Goal: Task Accomplishment & Management: Complete application form

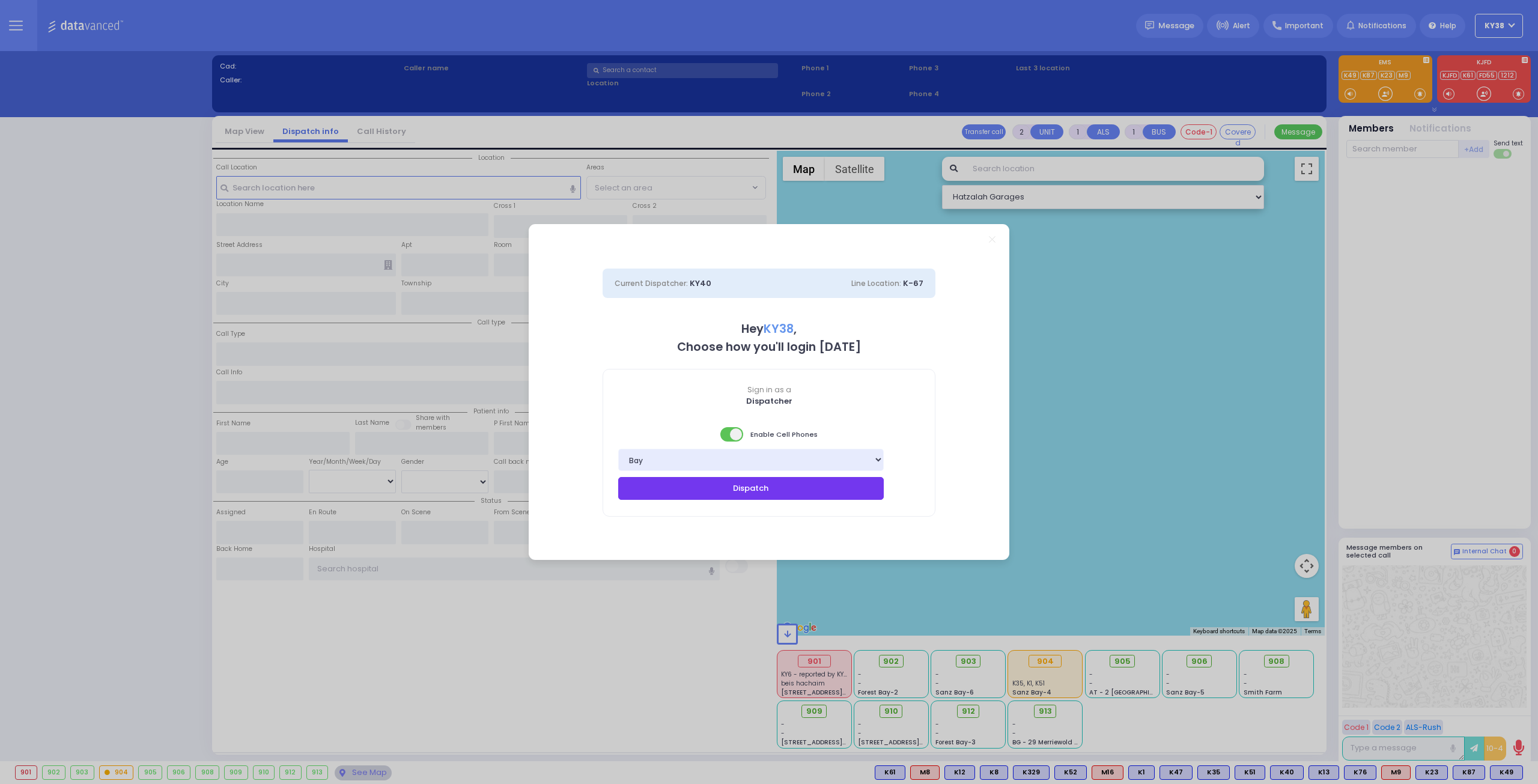
click at [775, 487] on button "Dispatch" at bounding box center [751, 488] width 265 height 23
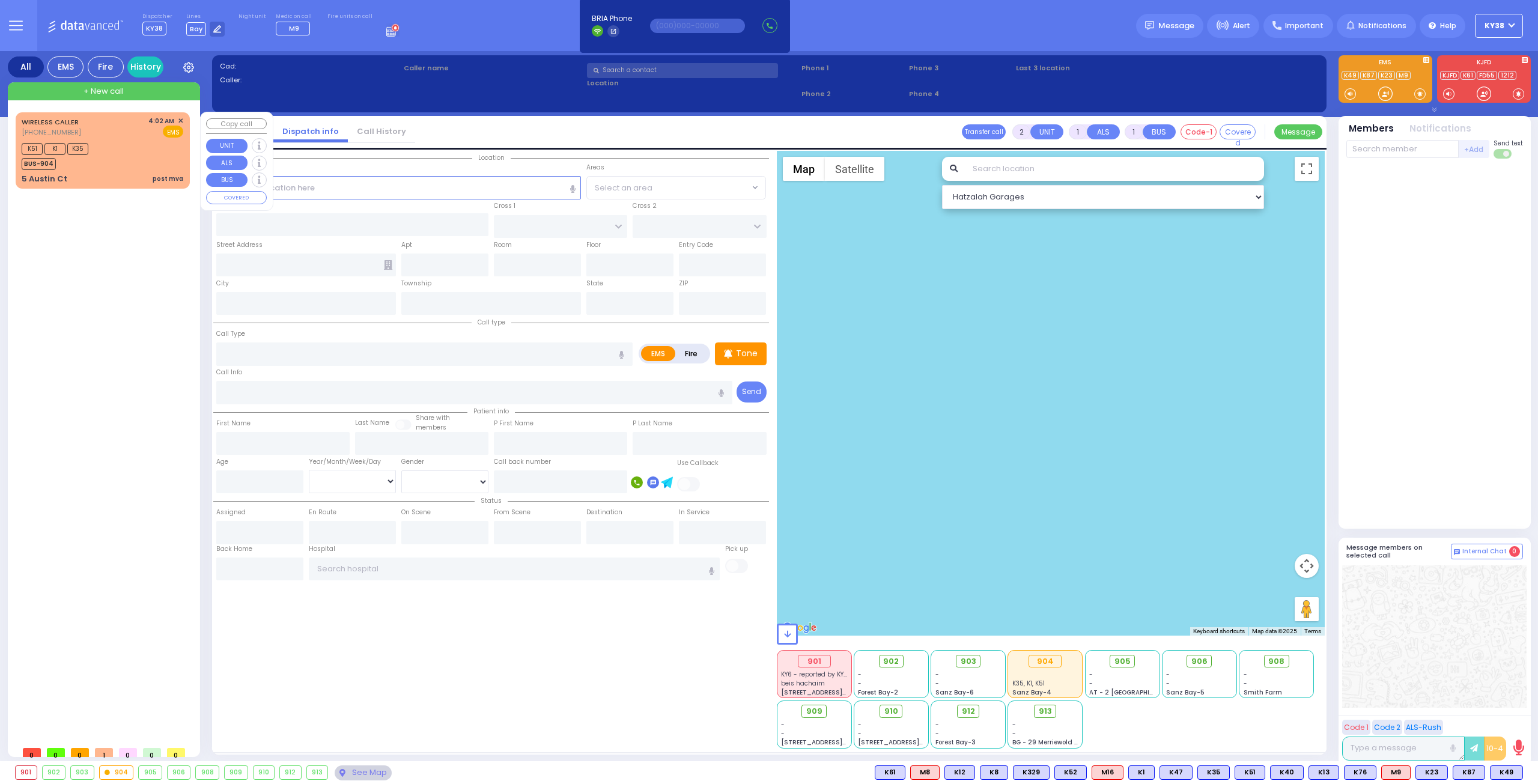
click at [153, 153] on div "K51 K1 K35 BUS-904" at bounding box center [102, 155] width 162 height 30
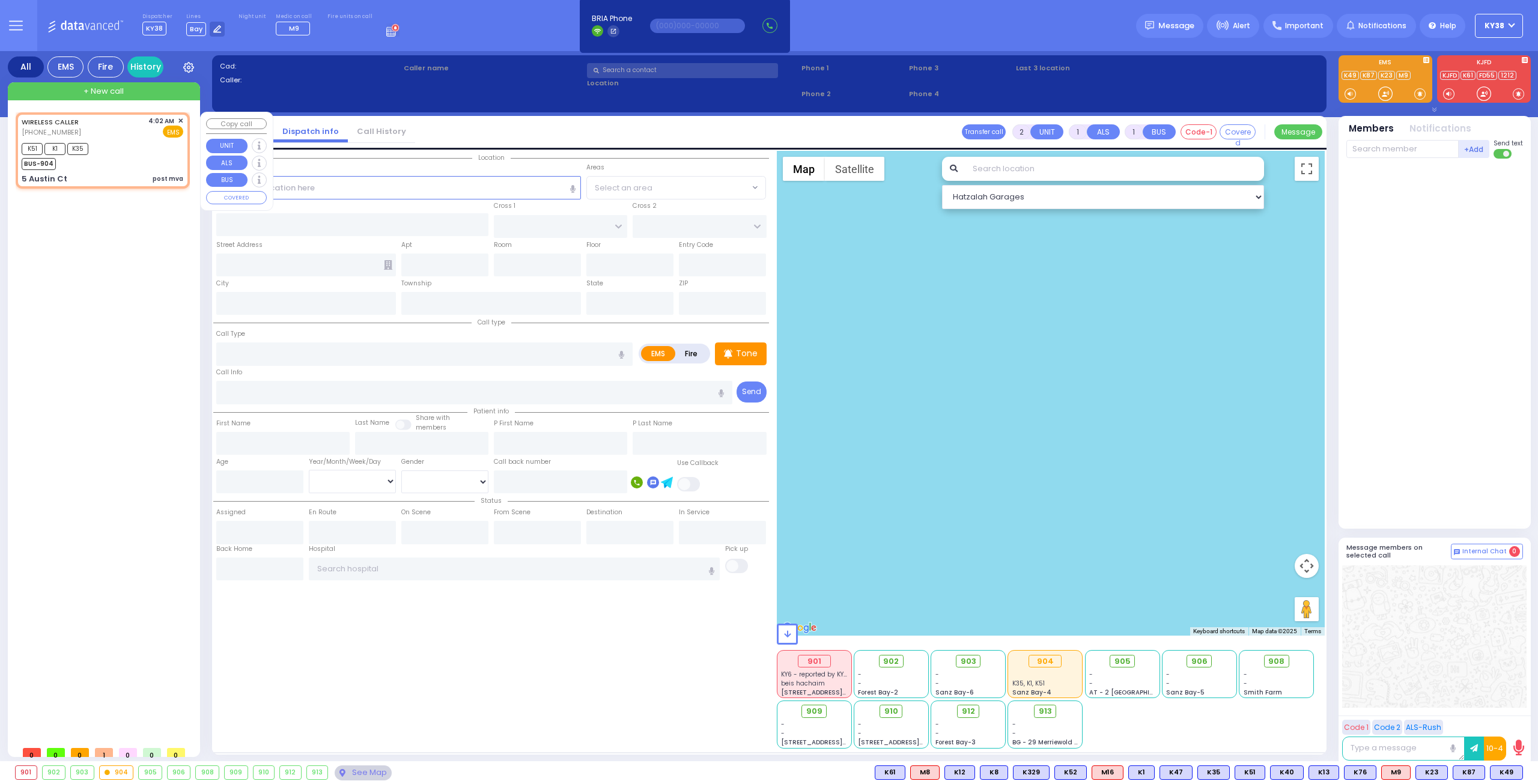
select select
type input "post mva"
radio input "true"
select select
type input "04:02"
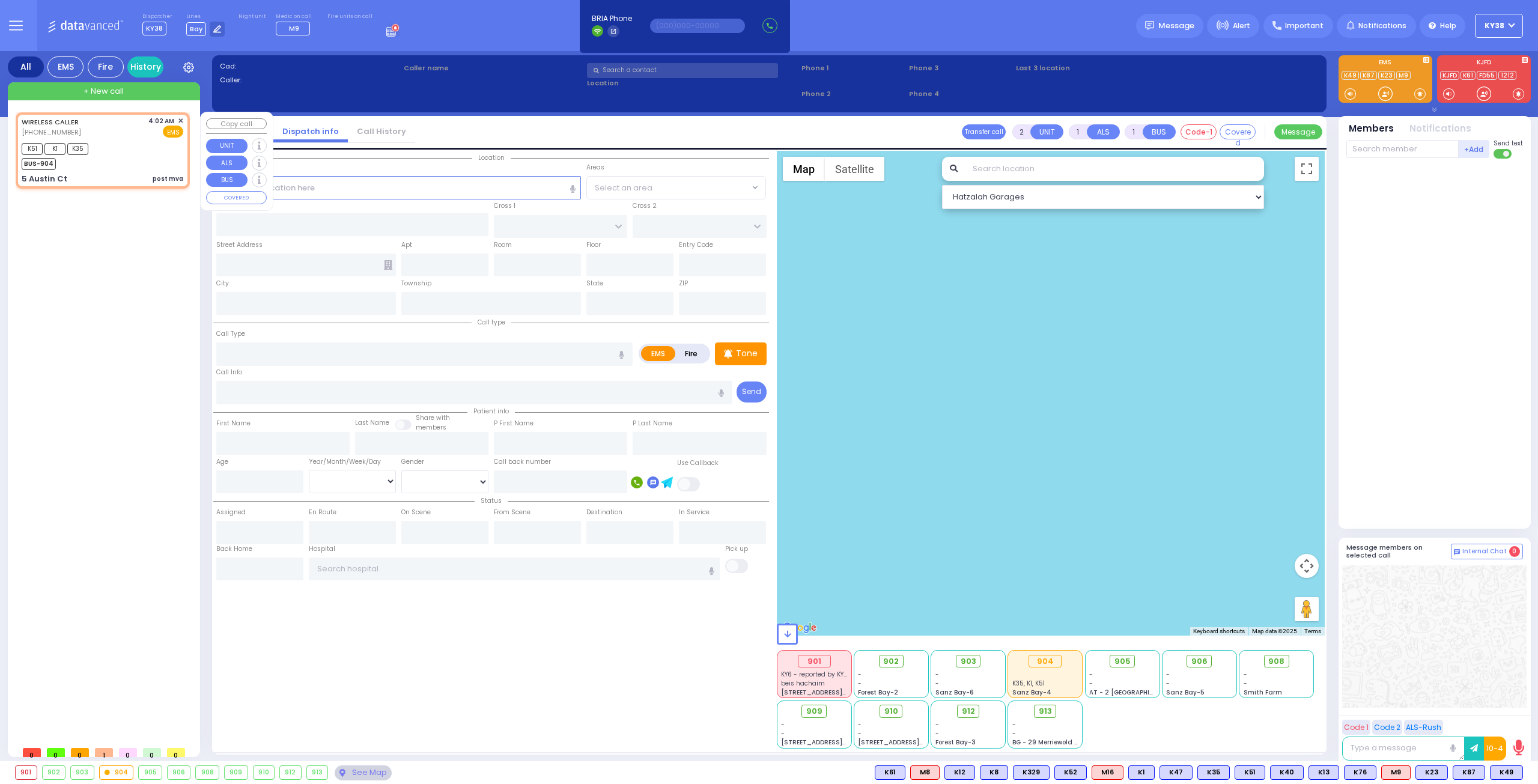
type input "04:04"
type input "[GEOGRAPHIC_DATA]"
type input "DALLAS DR"
type input "5 Austin Ct"
type input "Monroe"
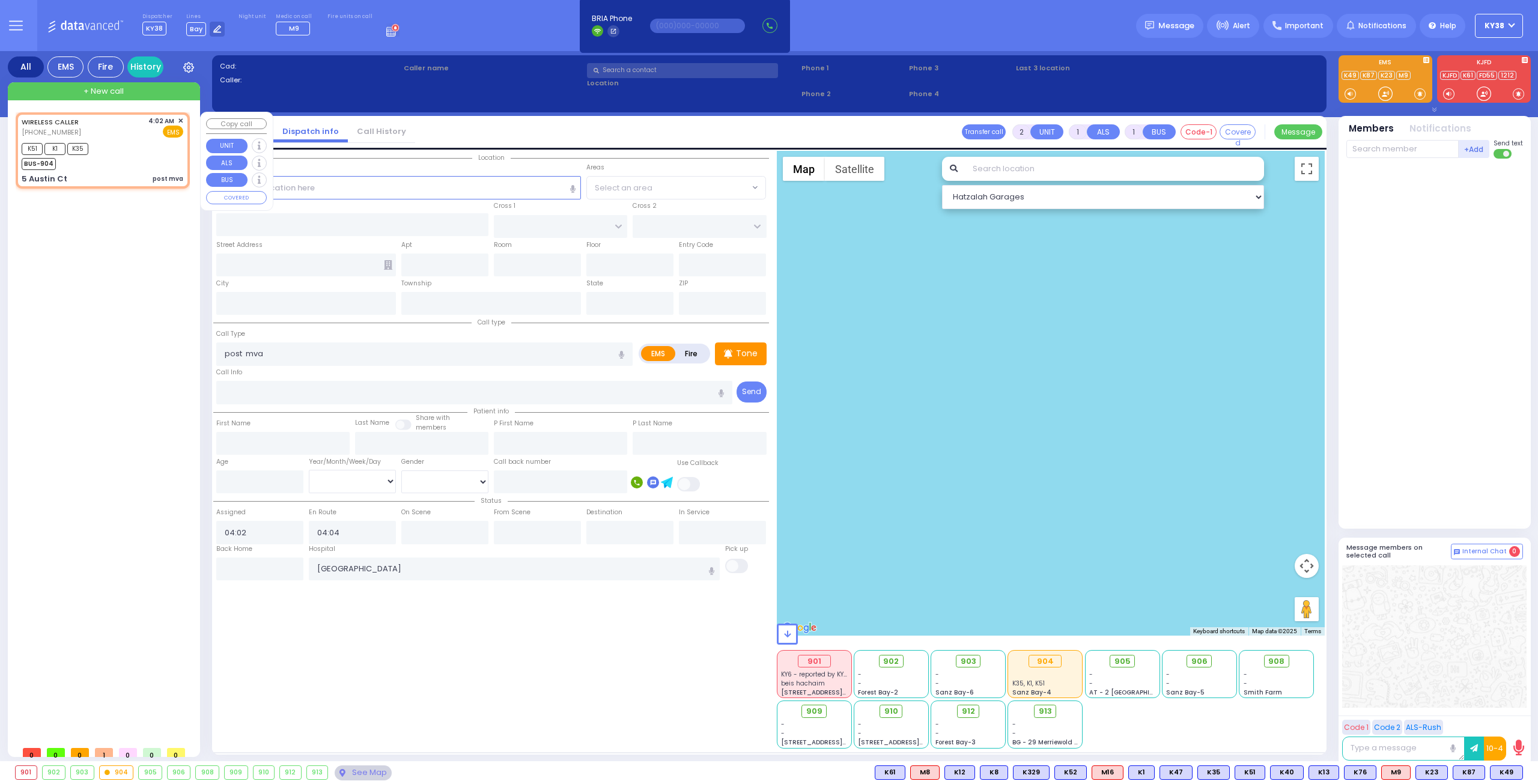
type input "[US_STATE]"
type input "10950"
select select "[GEOGRAPHIC_DATA]"
select select "Hatzalah Garages"
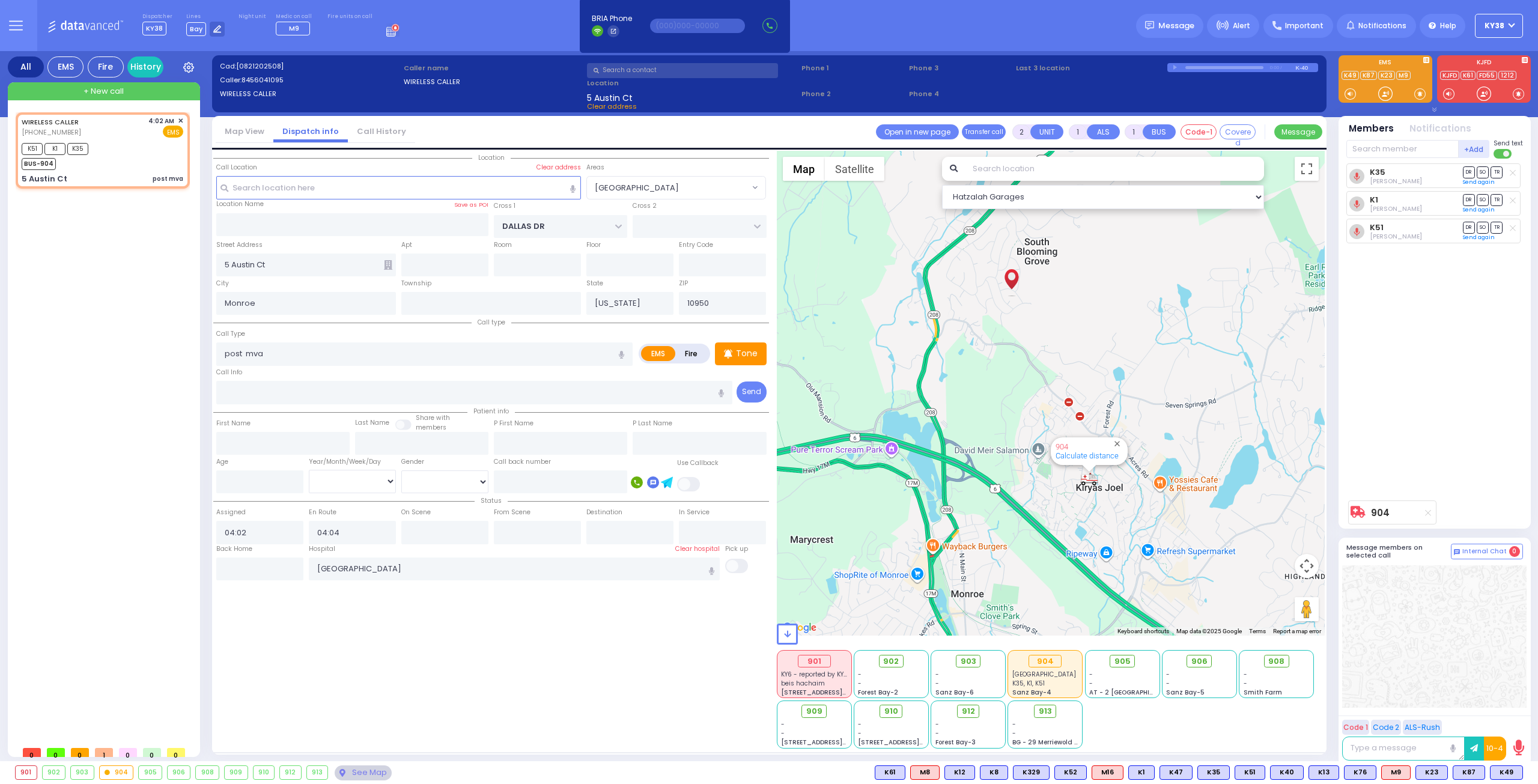
click at [386, 32] on icon at bounding box center [393, 30] width 14 height 14
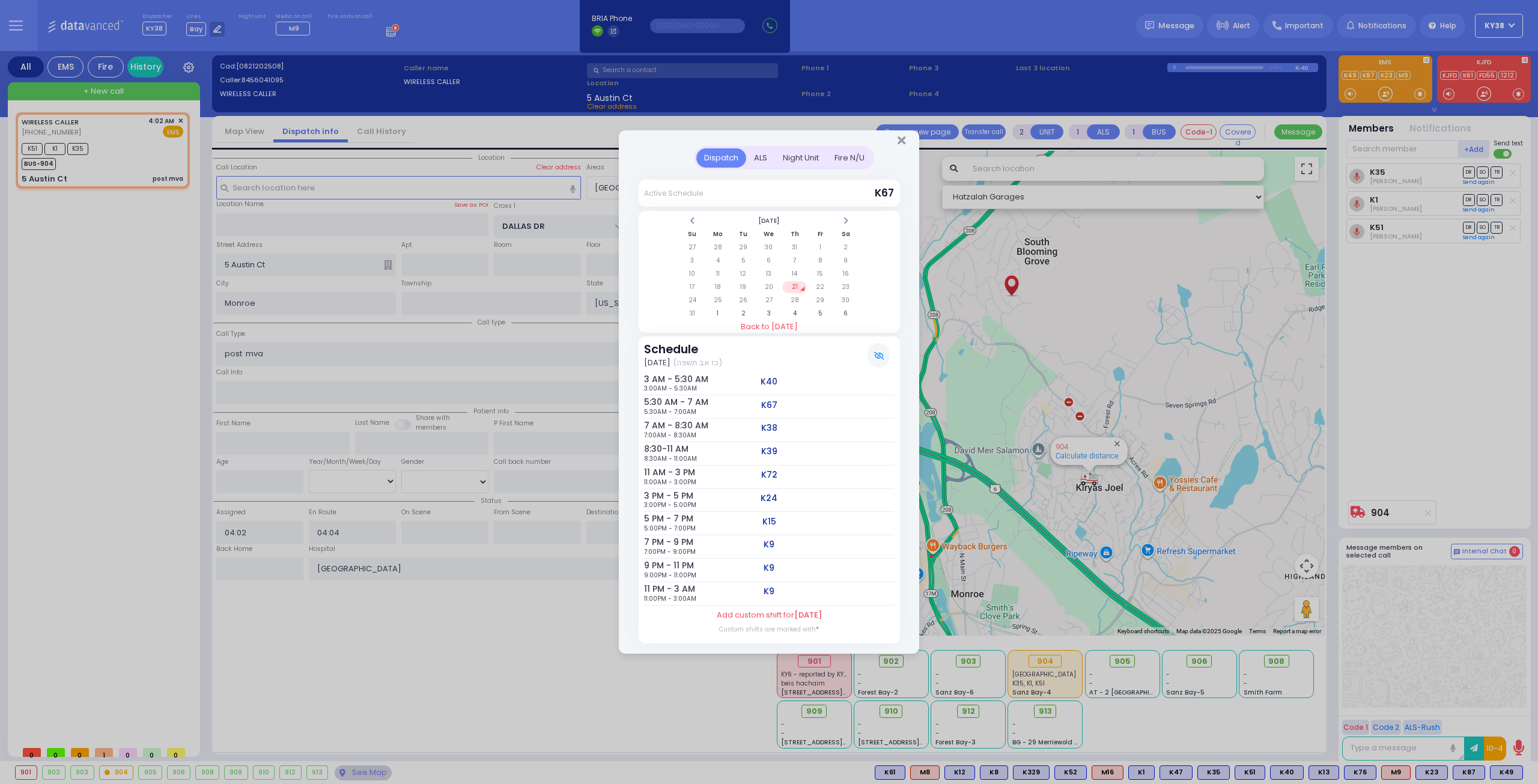
click at [137, 256] on div "Dispatch ALS Night Unit Active Schedule Su" at bounding box center [769, 392] width 1538 height 784
click at [141, 138] on div "Dispatch ALS Night Unit Active Schedule Su" at bounding box center [769, 392] width 1538 height 784
click at [365, 774] on div "Dispatch ALS Night Unit Active Schedule Su" at bounding box center [769, 392] width 1538 height 784
click at [367, 773] on div "Dispatch ALS Night Unit Active Schedule Su" at bounding box center [769, 392] width 1538 height 784
click at [903, 143] on icon "Close" at bounding box center [901, 141] width 8 height 12
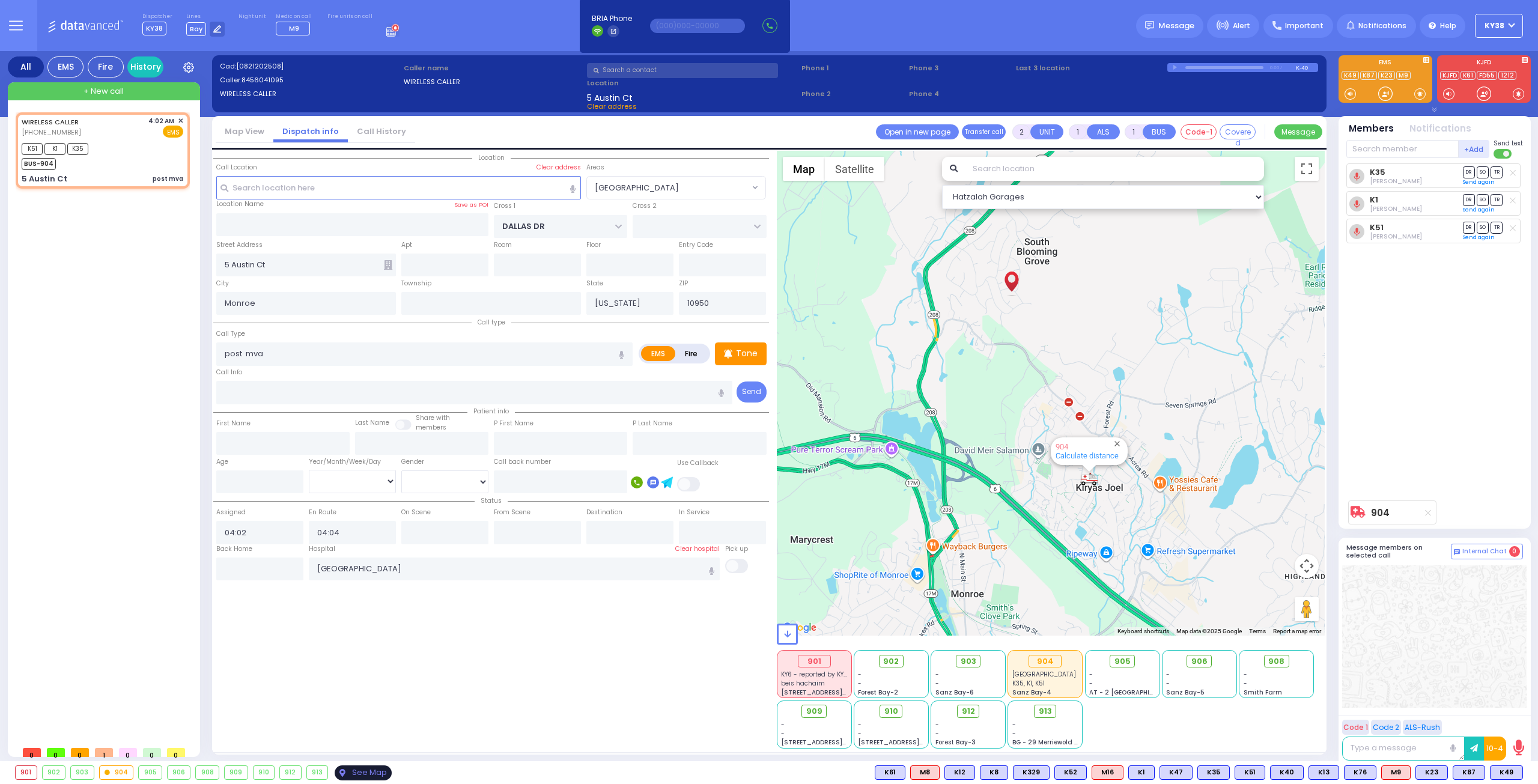
click at [369, 770] on div "See Map" at bounding box center [363, 773] width 56 height 15
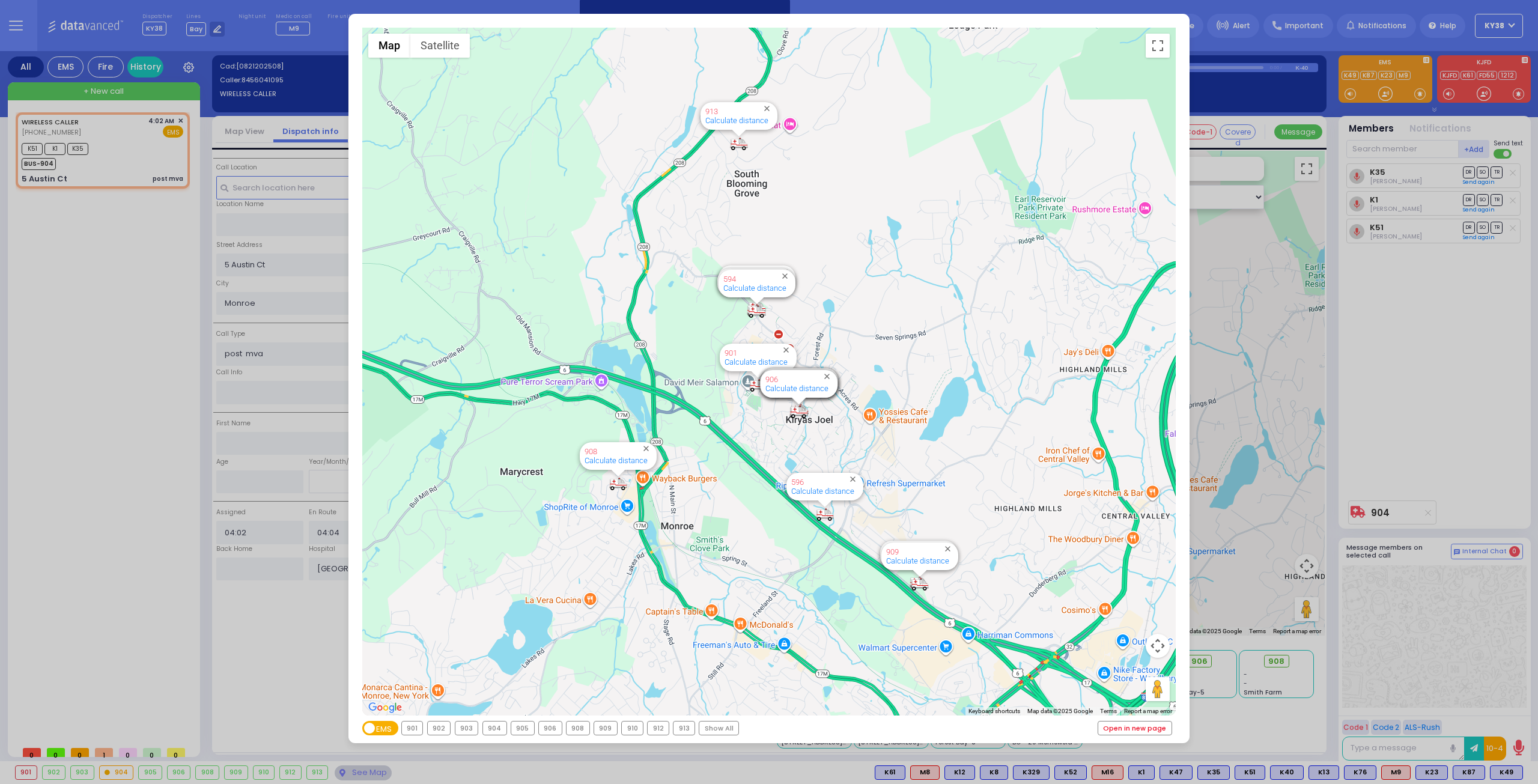
click at [1137, 731] on link "Open in new page" at bounding box center [1135, 728] width 73 height 14
click at [1264, 312] on div "← Move left → Move right ↑ Move up ↓ Move down + Zoom in - Zoom out Home Jump l…" at bounding box center [769, 392] width 1538 height 784
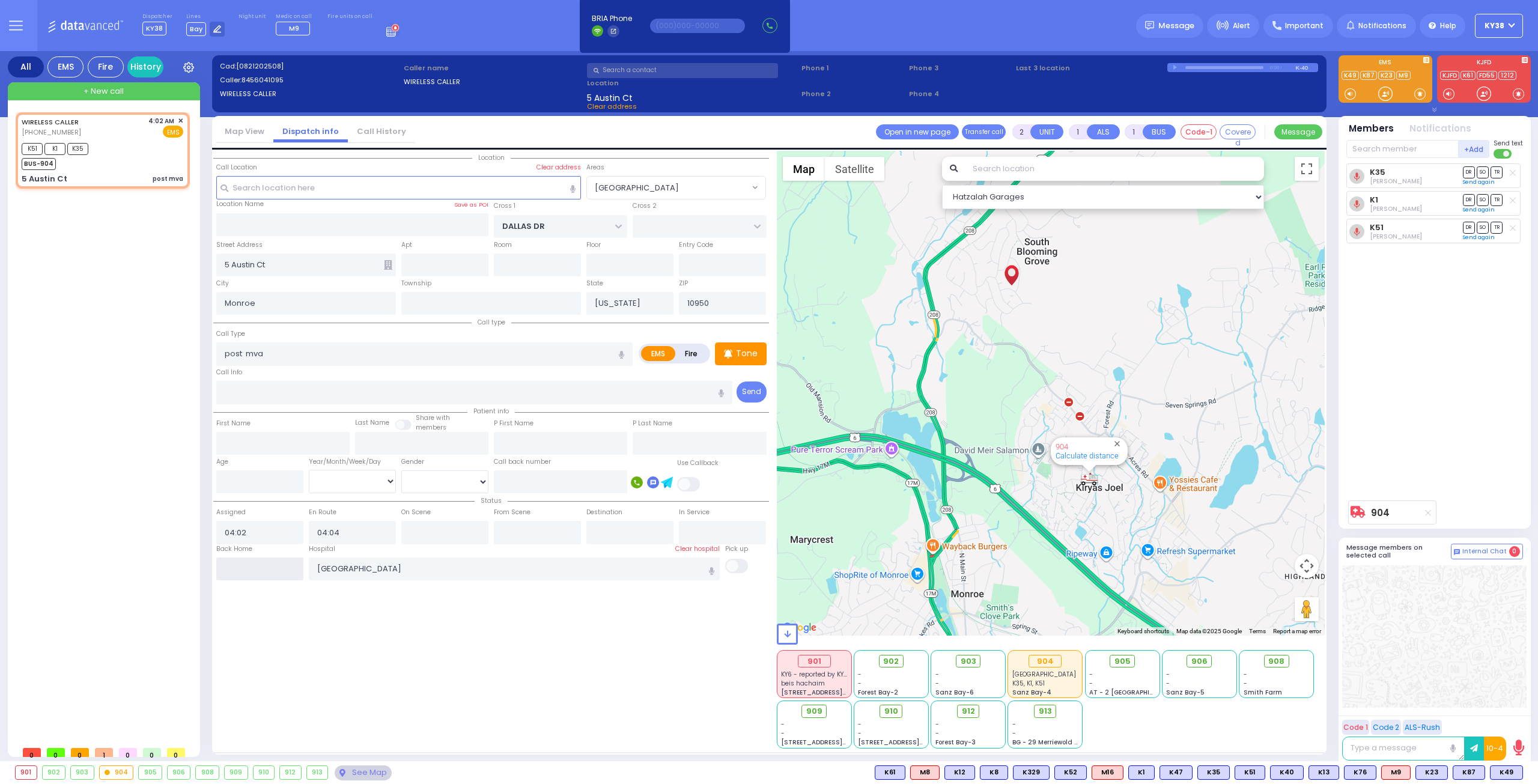
click at [276, 570] on input "text" at bounding box center [260, 569] width 87 height 23
click at [276, 569] on input "text" at bounding box center [260, 569] width 87 height 23
type input "06:50"
select select
radio input "true"
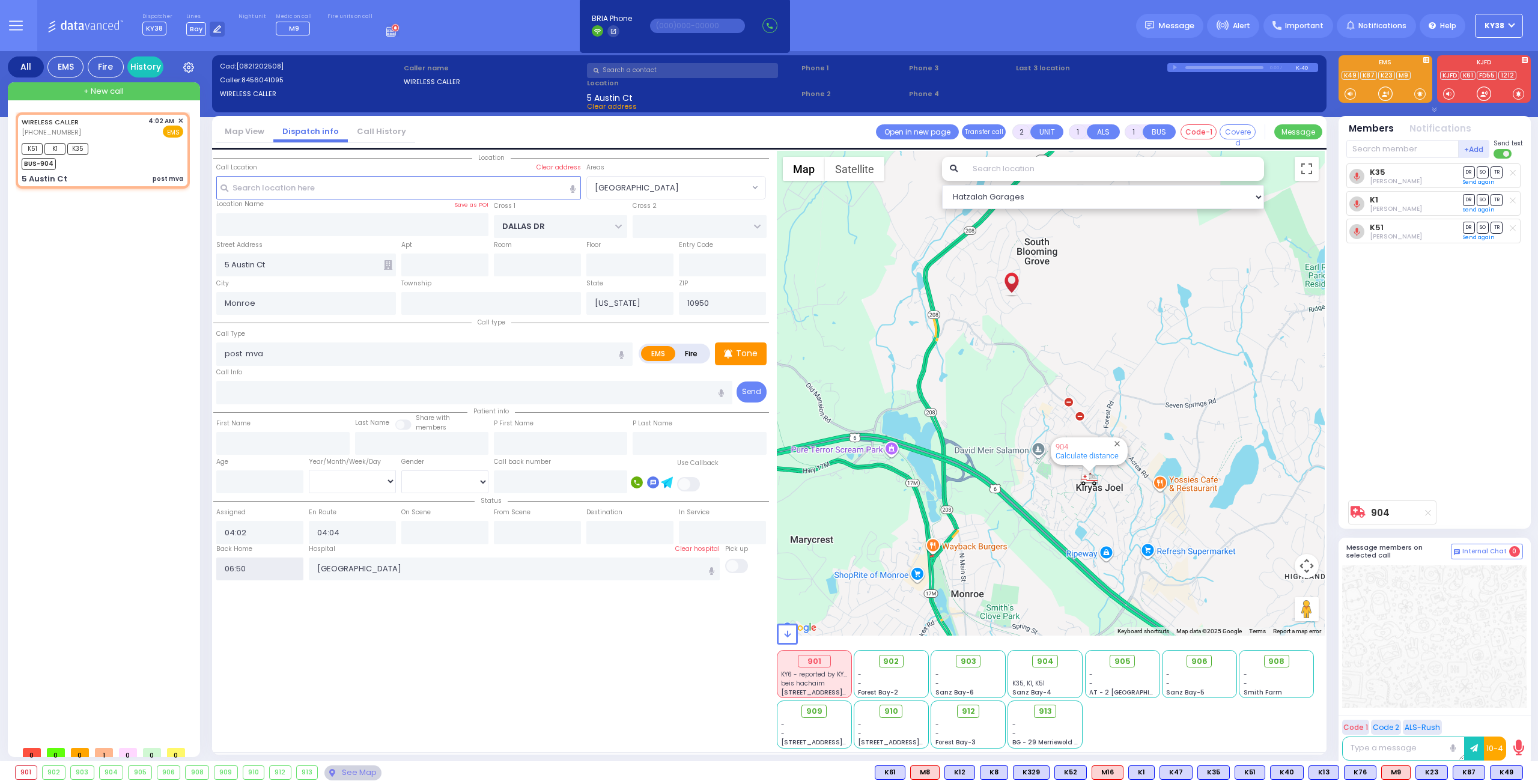
select select
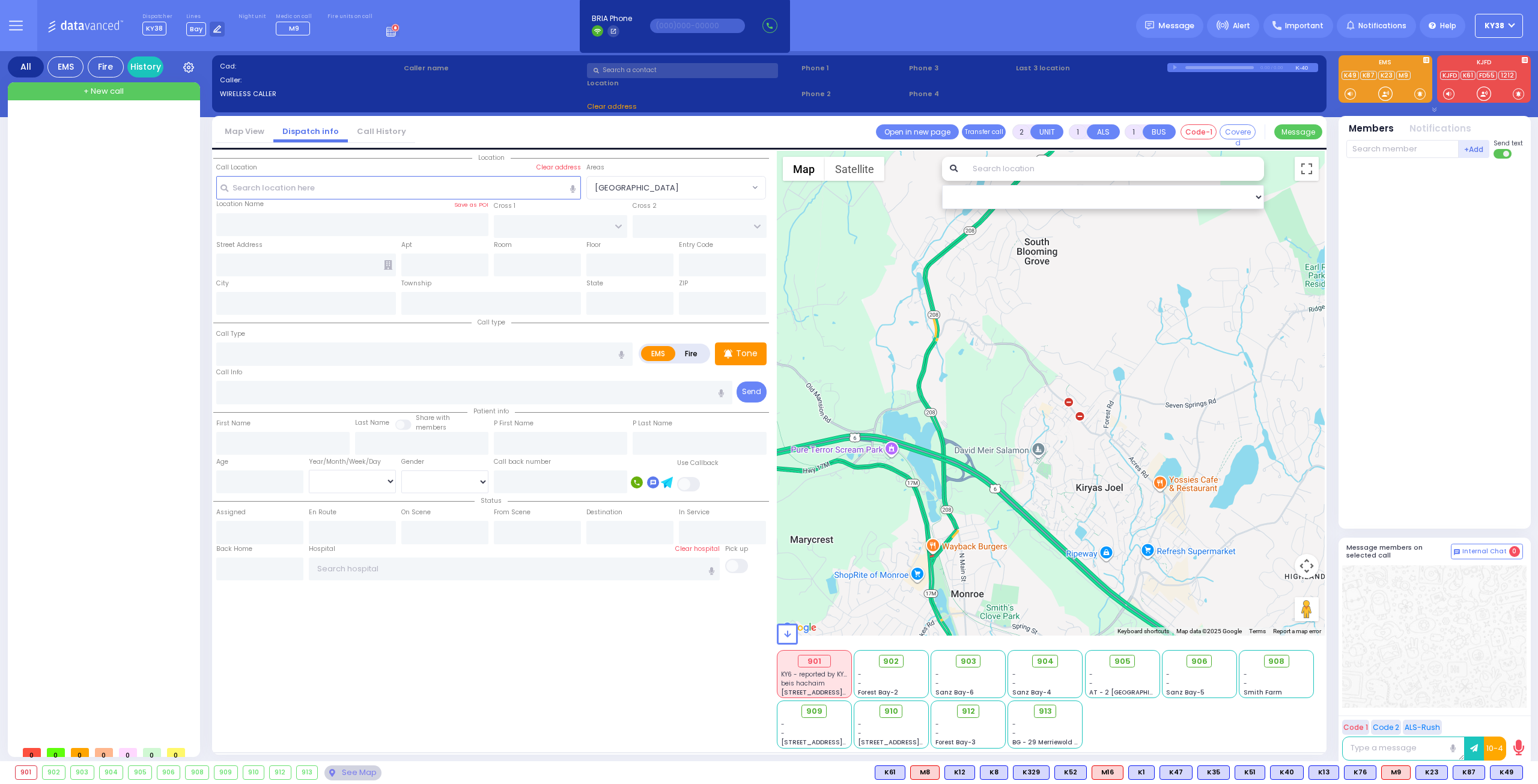
click at [839, 684] on div "beis hachaim" at bounding box center [814, 683] width 66 height 9
click at [844, 682] on div "beis hachaim" at bounding box center [814, 683] width 66 height 9
click at [139, 217] on div at bounding box center [105, 426] width 179 height 628
click at [1510, 30] on button "KY38" at bounding box center [1499, 26] width 48 height 24
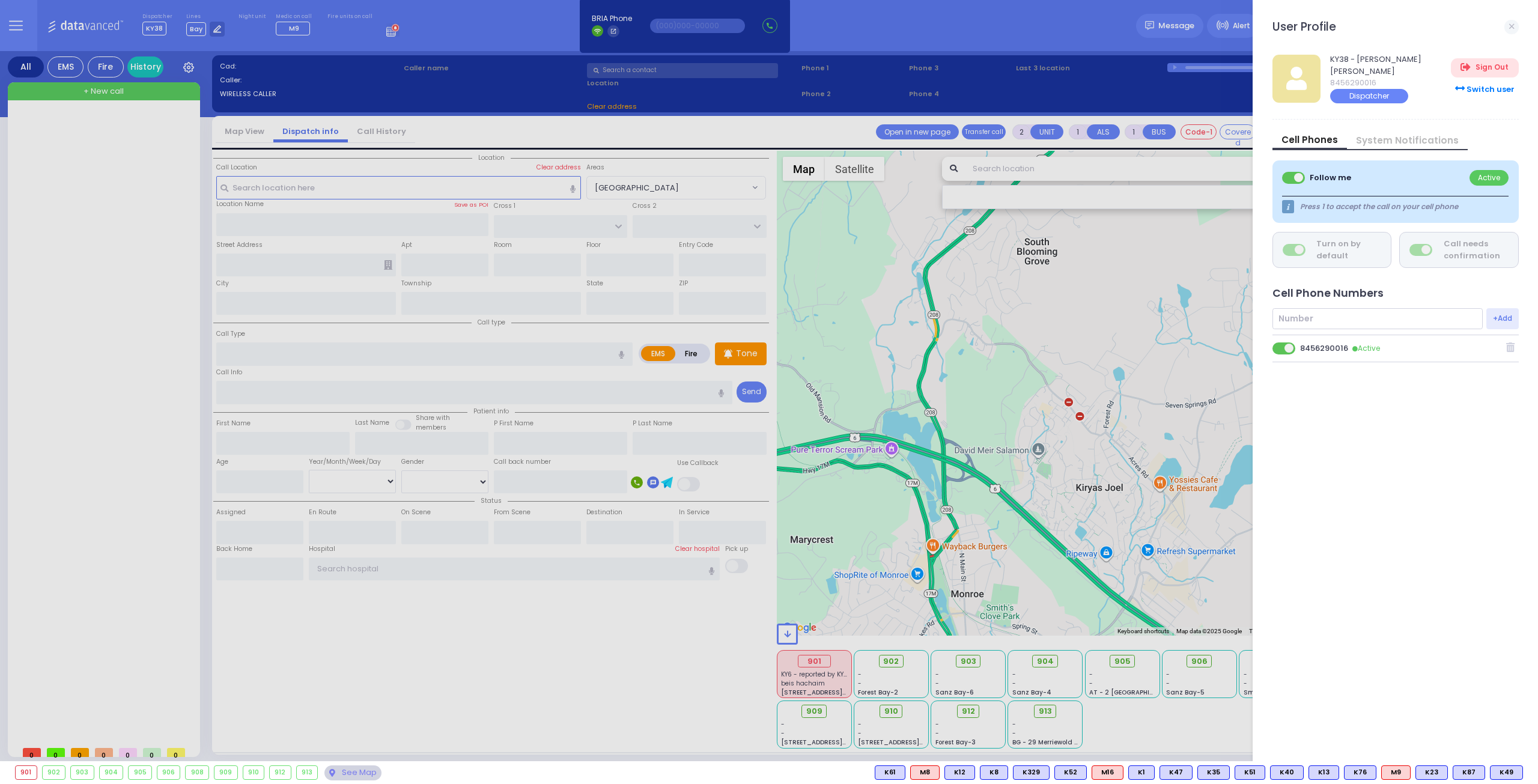
click at [1342, 509] on div "KY38 - [PERSON_NAME] [PERSON_NAME] 8456290016 Dispatcher Sign Out Switch user C…" at bounding box center [1401, 404] width 256 height 720
